Goal: Task Accomplishment & Management: Manage account settings

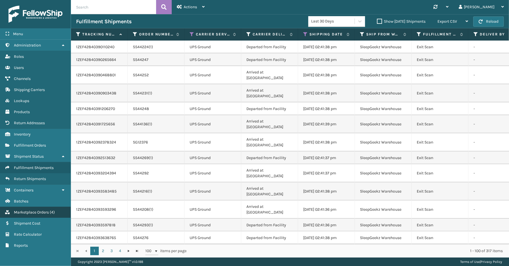
click at [35, 210] on span "Marketplace Orders" at bounding box center [31, 212] width 35 height 5
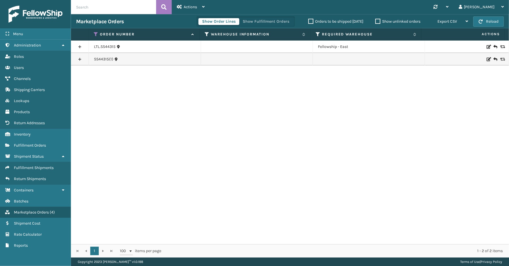
click at [277, 26] on div "Show Order Lines Show Fulfillment Orders" at bounding box center [246, 21] width 98 height 10
click at [276, 24] on button "Show Fulfillment Orders" at bounding box center [266, 21] width 54 height 7
click at [95, 33] on icon at bounding box center [96, 34] width 5 height 5
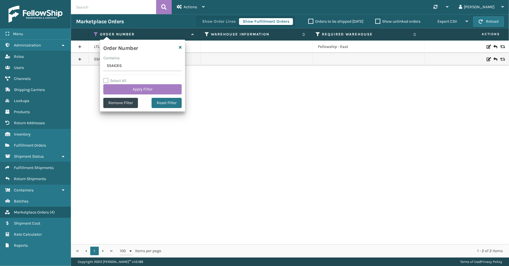
drag, startPoint x: 116, startPoint y: 67, endPoint x: 92, endPoint y: 67, distance: 24.7
click at [88, 67] on section "Marketplace Orders Show Order Lines Show Fulfillment Orders Orders to be shippe…" at bounding box center [290, 136] width 438 height 244
type input "SS44326"
click at [131, 90] on button "Apply Filter" at bounding box center [142, 89] width 78 height 10
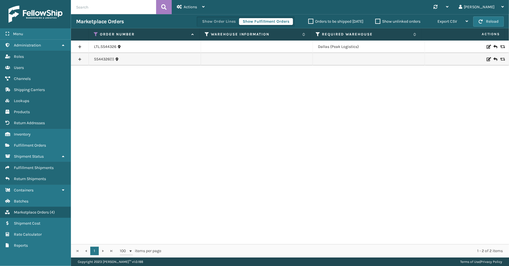
click at [80, 58] on link at bounding box center [80, 59] width 18 height 9
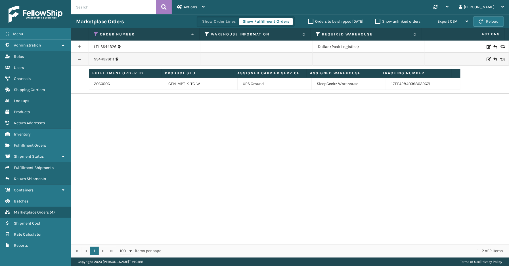
click at [78, 47] on link at bounding box center [80, 46] width 18 height 9
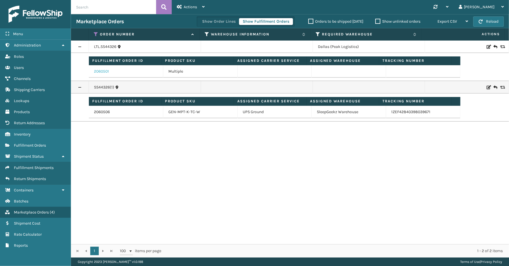
click at [103, 71] on link "2060501" at bounding box center [101, 72] width 15 height 6
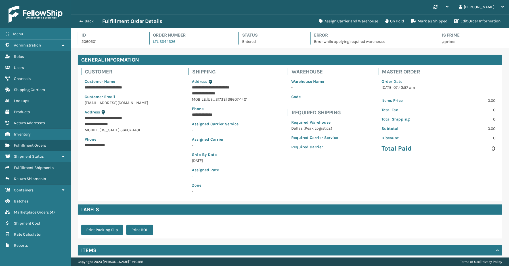
scroll to position [13, 438]
click at [37, 143] on span "Fulfillment Orders" at bounding box center [30, 145] width 32 height 5
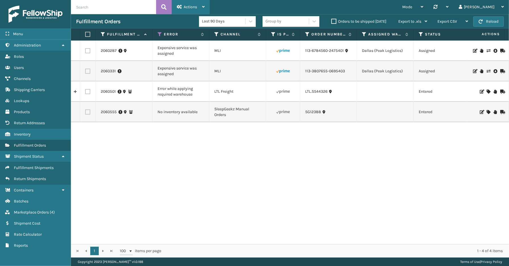
click at [185, 5] on span "Actions" at bounding box center [190, 7] width 13 height 5
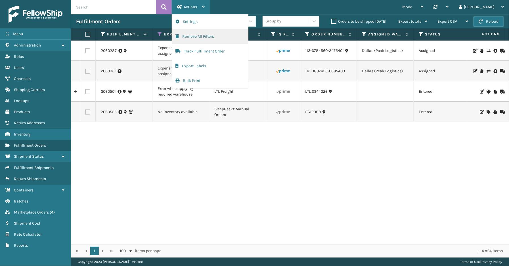
click at [206, 37] on button "Remove All Filters" at bounding box center [210, 36] width 76 height 15
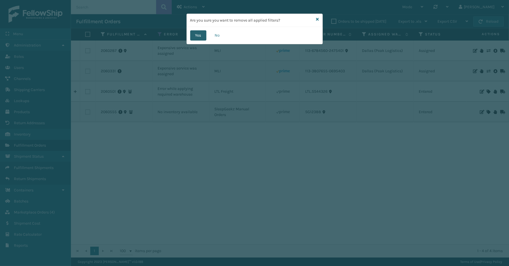
click at [203, 39] on button "Yes" at bounding box center [198, 35] width 16 height 10
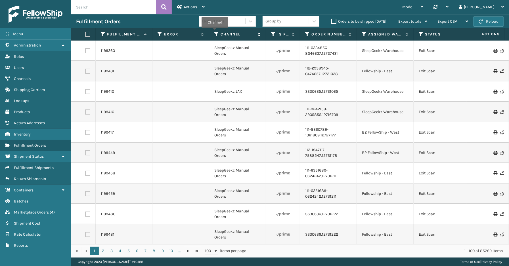
click at [215, 32] on icon at bounding box center [216, 34] width 5 height 5
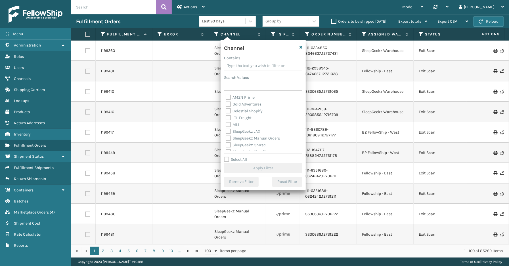
click at [242, 158] on label "Select All" at bounding box center [235, 159] width 23 height 5
click at [242, 157] on input "Select All" at bounding box center [266, 156] width 85 height 1
checkbox input "true"
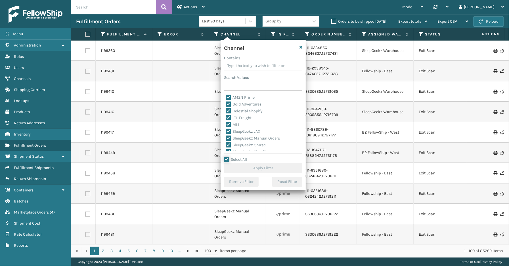
checkbox input "true"
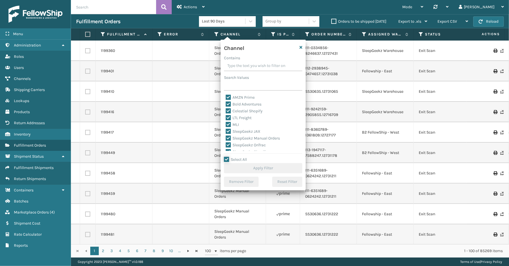
checkbox input "true"
click at [243, 119] on label "LTL Freight" at bounding box center [239, 118] width 26 height 5
click at [226, 118] on input "LTL Freight" at bounding box center [226, 117] width 0 height 4
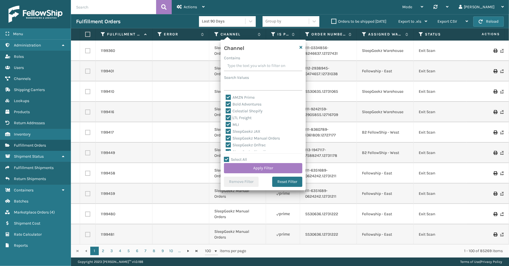
checkbox input "false"
click at [251, 170] on button "Apply Filter" at bounding box center [263, 168] width 78 height 10
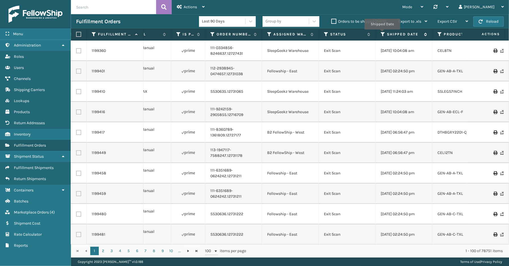
click at [382, 33] on icon at bounding box center [383, 34] width 5 height 5
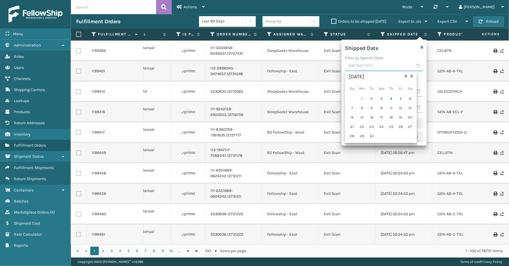
click at [419, 66] on input "text" at bounding box center [384, 66] width 78 height 10
click at [382, 98] on div "3" at bounding box center [381, 99] width 9 height 9
type input "[DATE]"
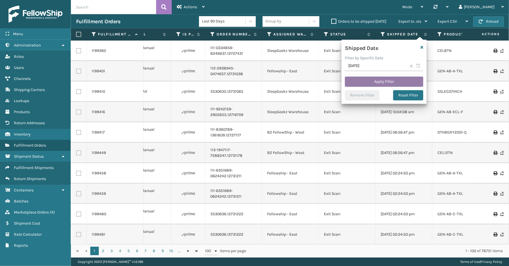
click at [385, 81] on button "Apply Filter" at bounding box center [384, 82] width 78 height 10
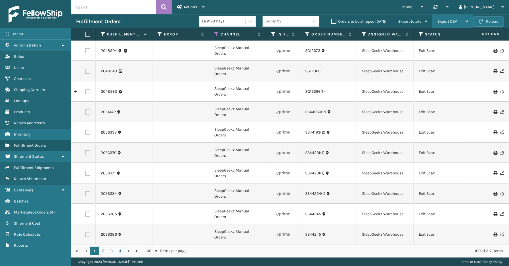
click at [446, 21] on span "Export CSV" at bounding box center [447, 21] width 20 height 5
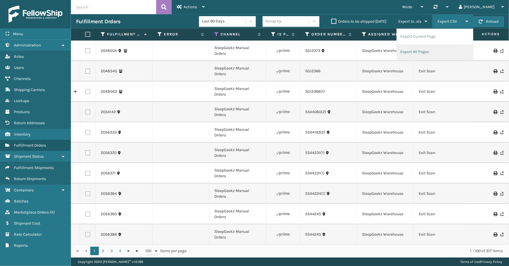
click at [417, 53] on li "Export All Pages" at bounding box center [435, 51] width 76 height 15
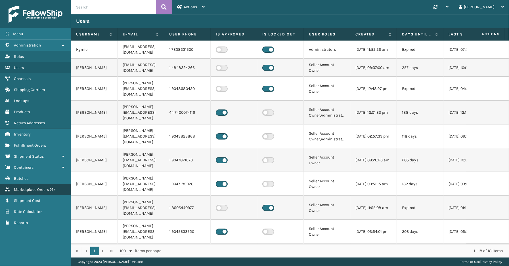
click at [29, 187] on span "Marketplace Orders" at bounding box center [31, 189] width 35 height 5
